Goal: Find contact information: Find contact information

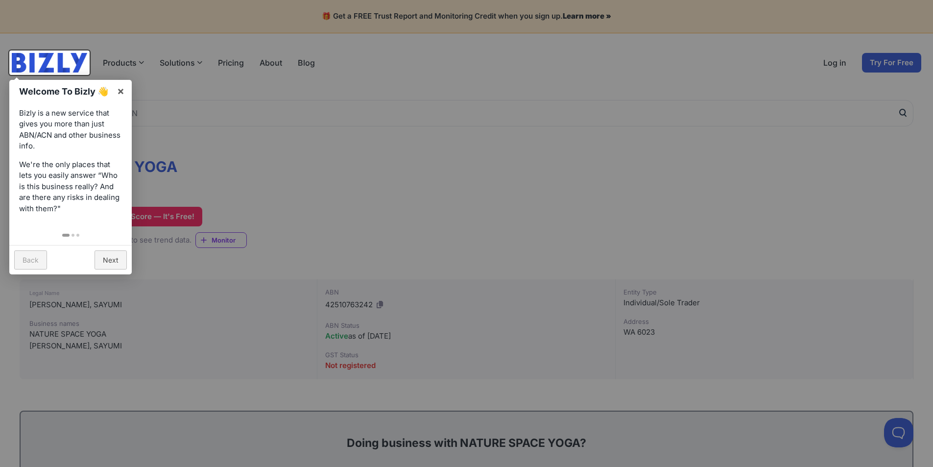
click at [424, 217] on div at bounding box center [466, 233] width 933 height 467
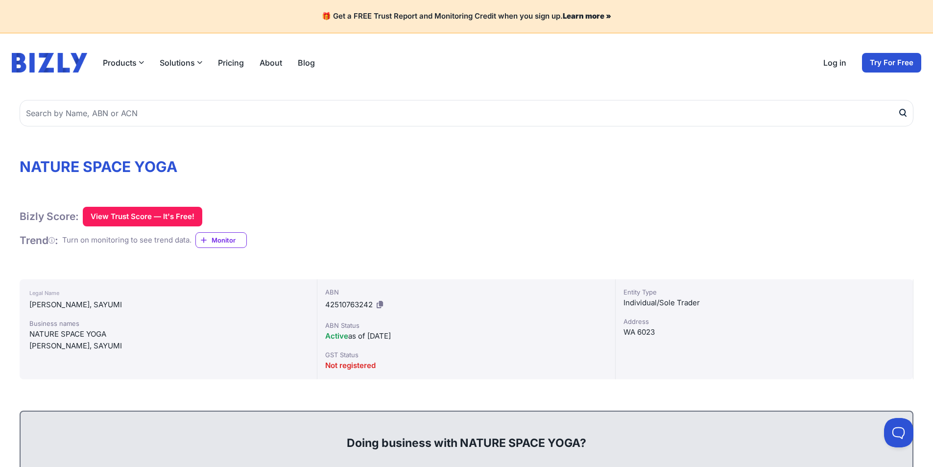
click at [277, 65] on link "About" at bounding box center [271, 63] width 23 height 12
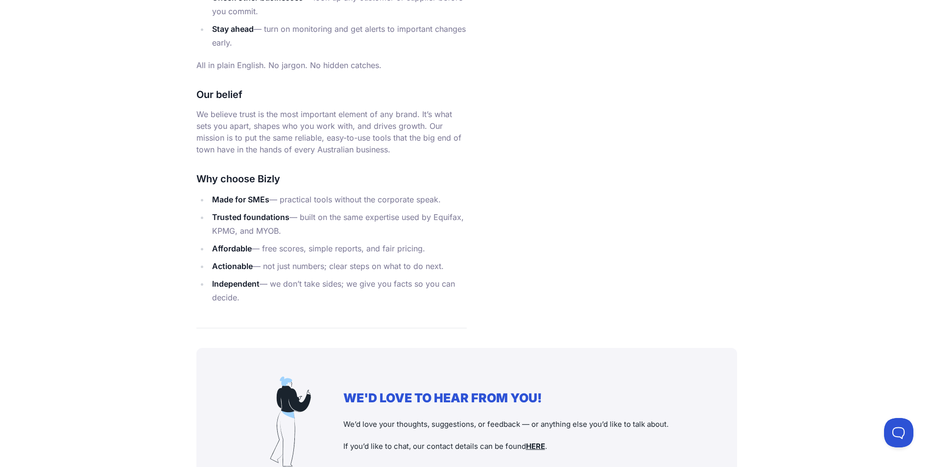
scroll to position [1140, 0]
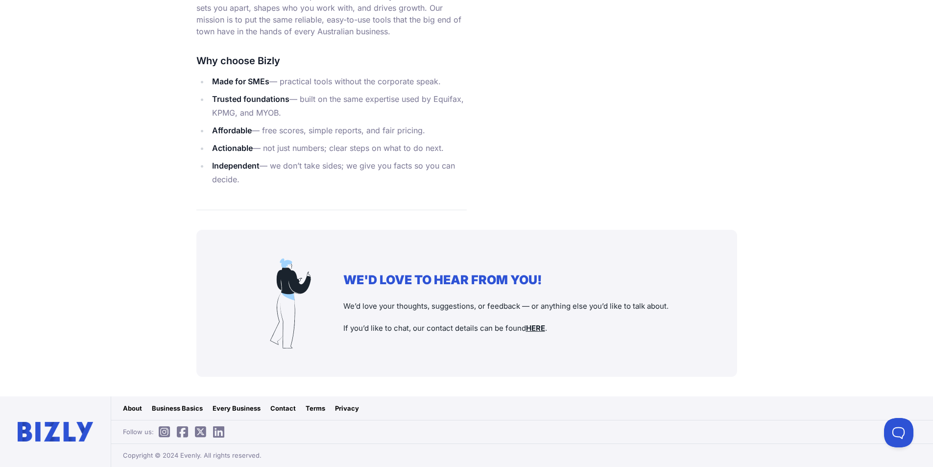
click at [285, 407] on link "Contact" at bounding box center [282, 408] width 25 height 10
